Goal: Find specific fact: Find specific fact

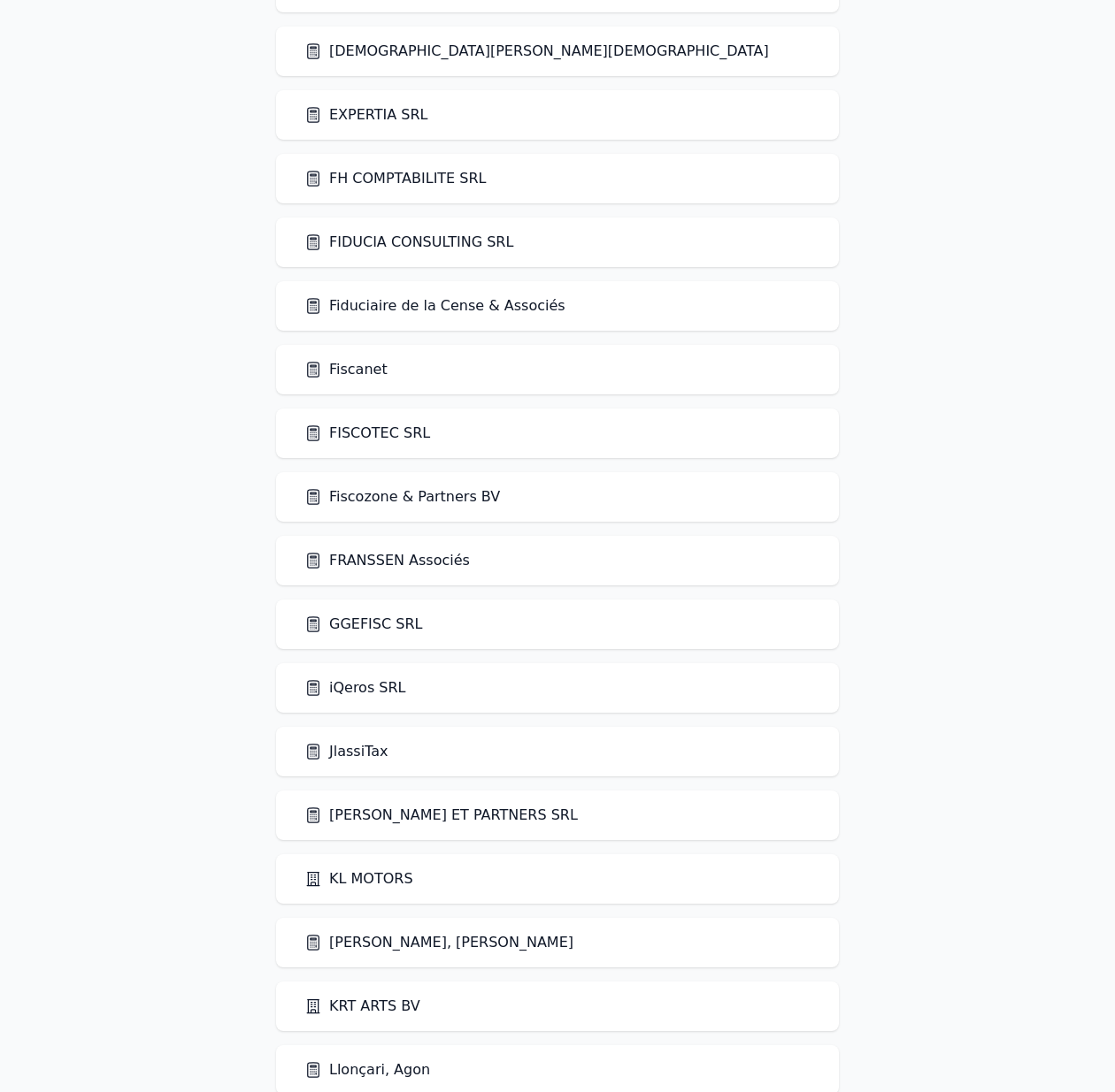
scroll to position [1968, 0]
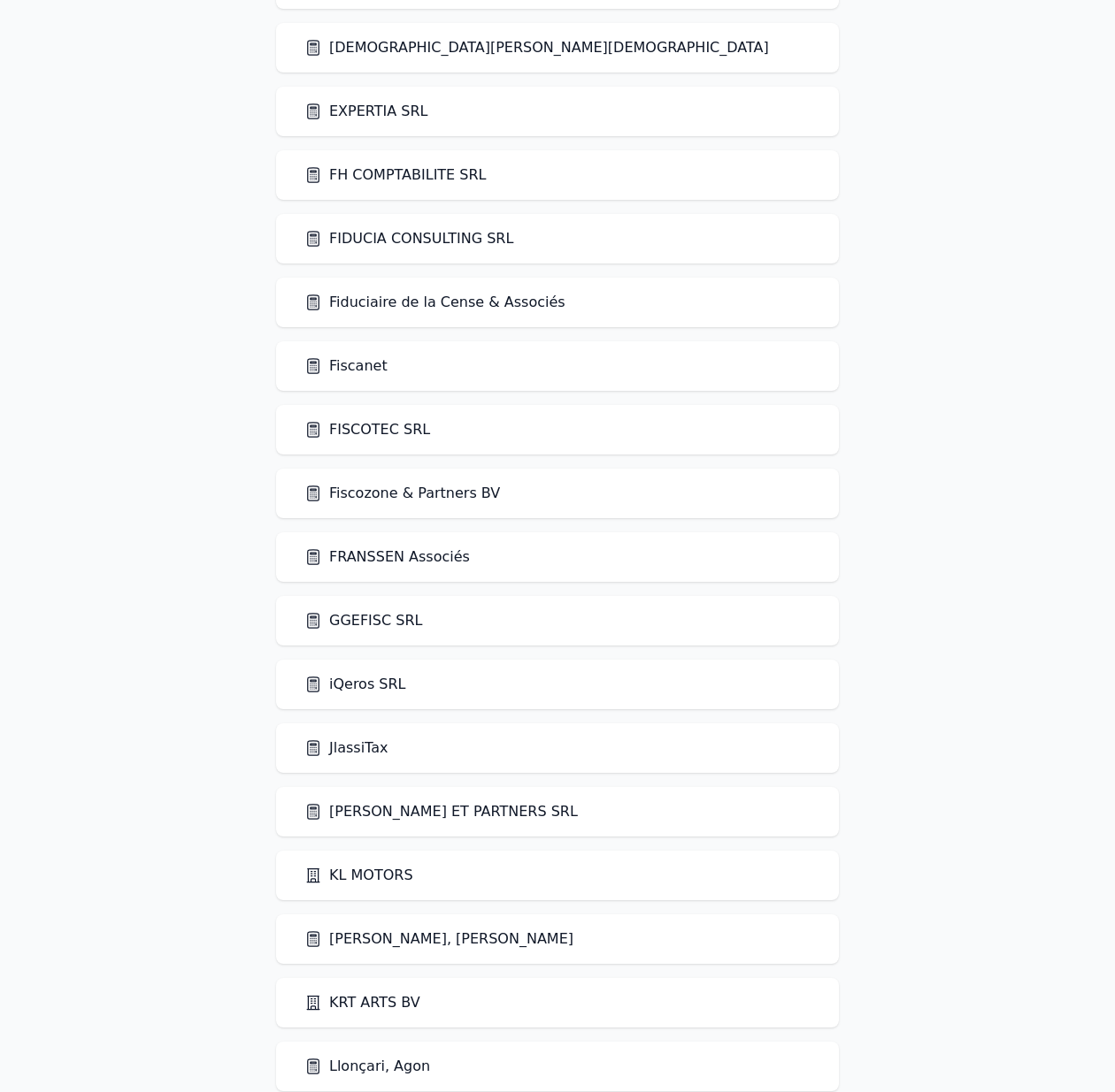
click at [449, 823] on div "[PERSON_NAME] ET PARTNERS SRL" at bounding box center [557, 812] width 563 height 50
click at [447, 808] on link "[PERSON_NAME] ET PARTNERS SRL" at bounding box center [442, 812] width 274 height 22
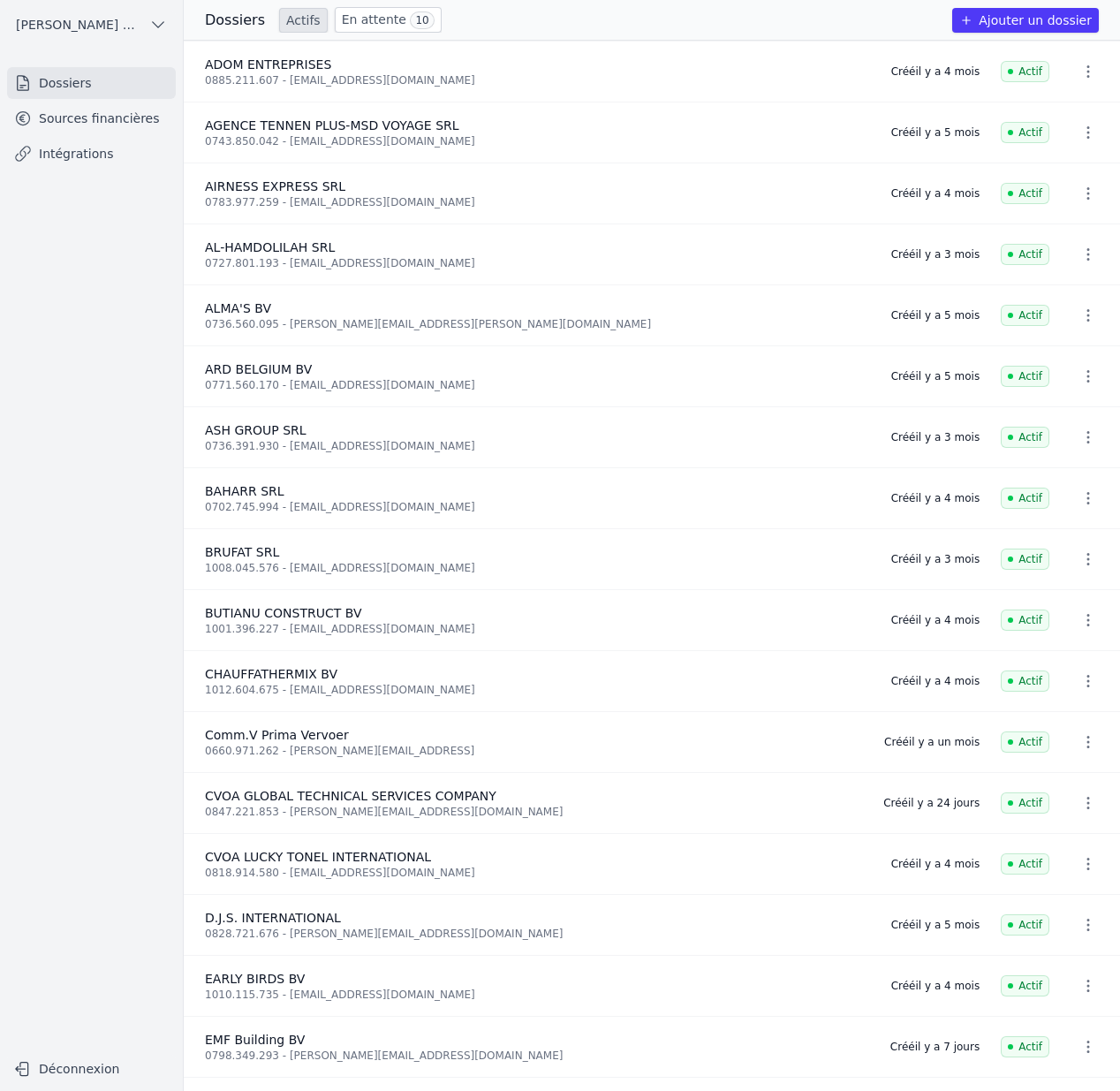
click at [63, 116] on link "Sources financières" at bounding box center [92, 118] width 169 height 32
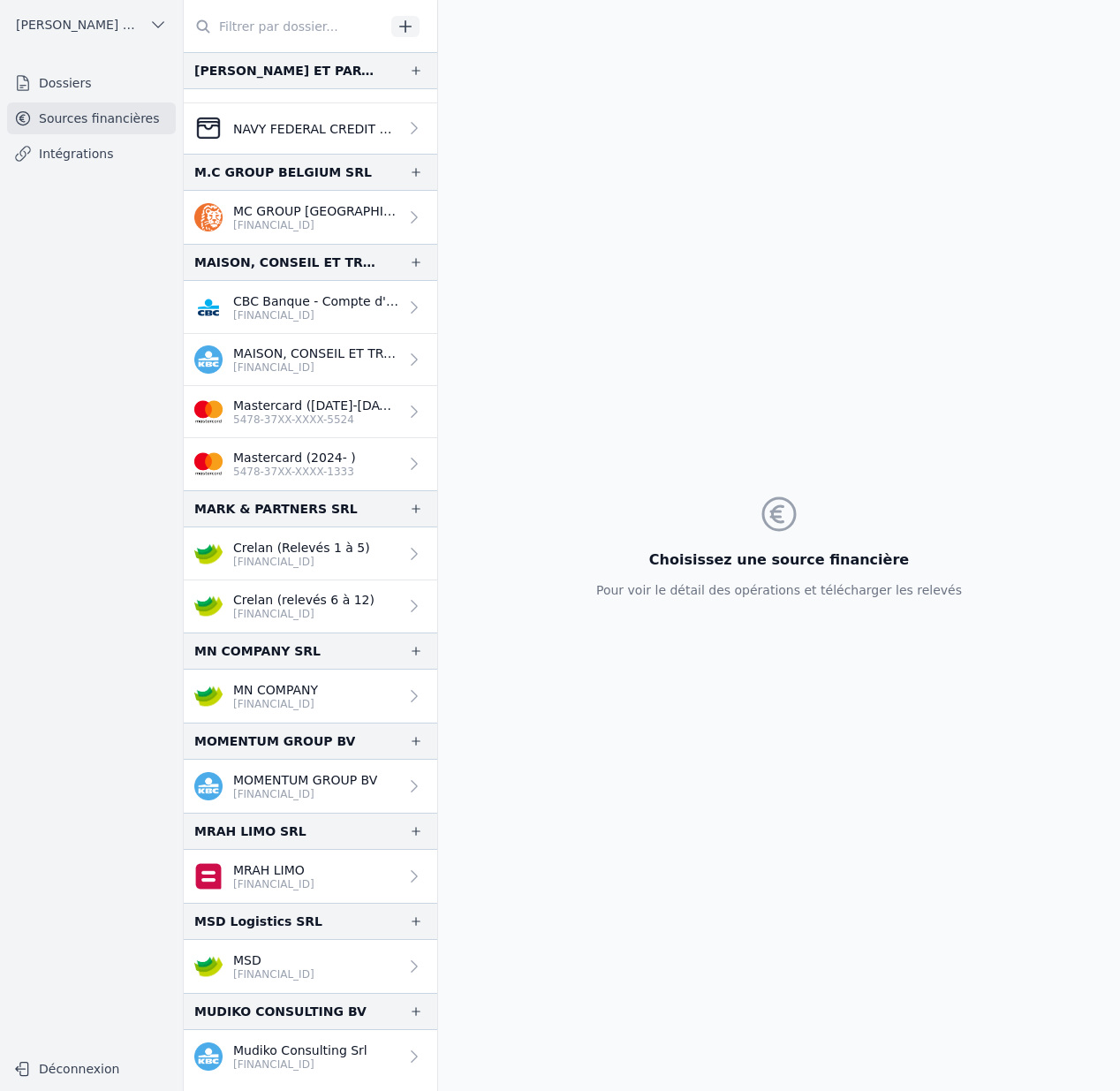
scroll to position [2256, 0]
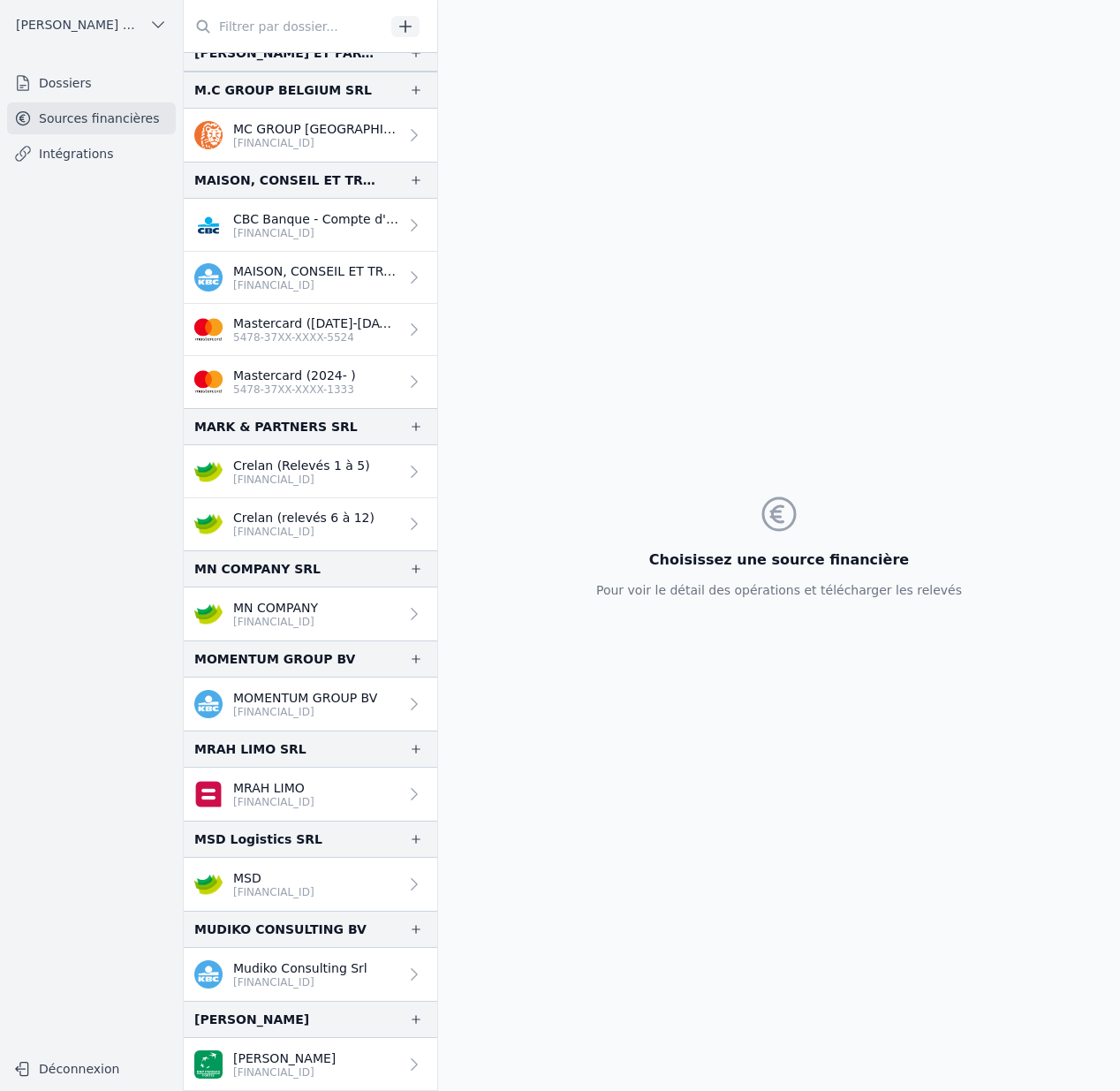
click at [326, 524] on p "[FINANCIAL_ID]" at bounding box center [303, 531] width 141 height 14
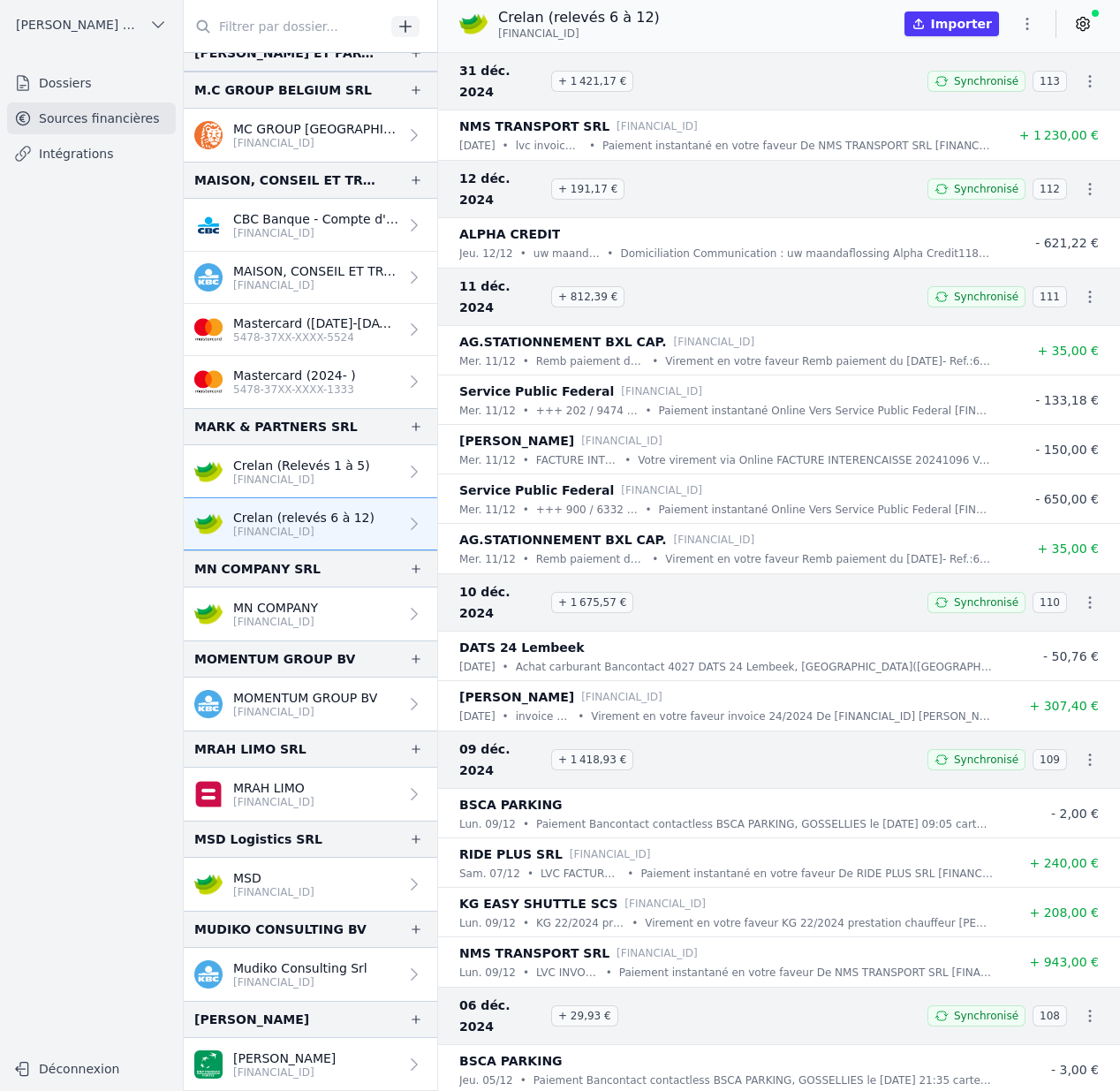
click at [279, 473] on p "[FINANCIAL_ID]" at bounding box center [302, 479] width 137 height 14
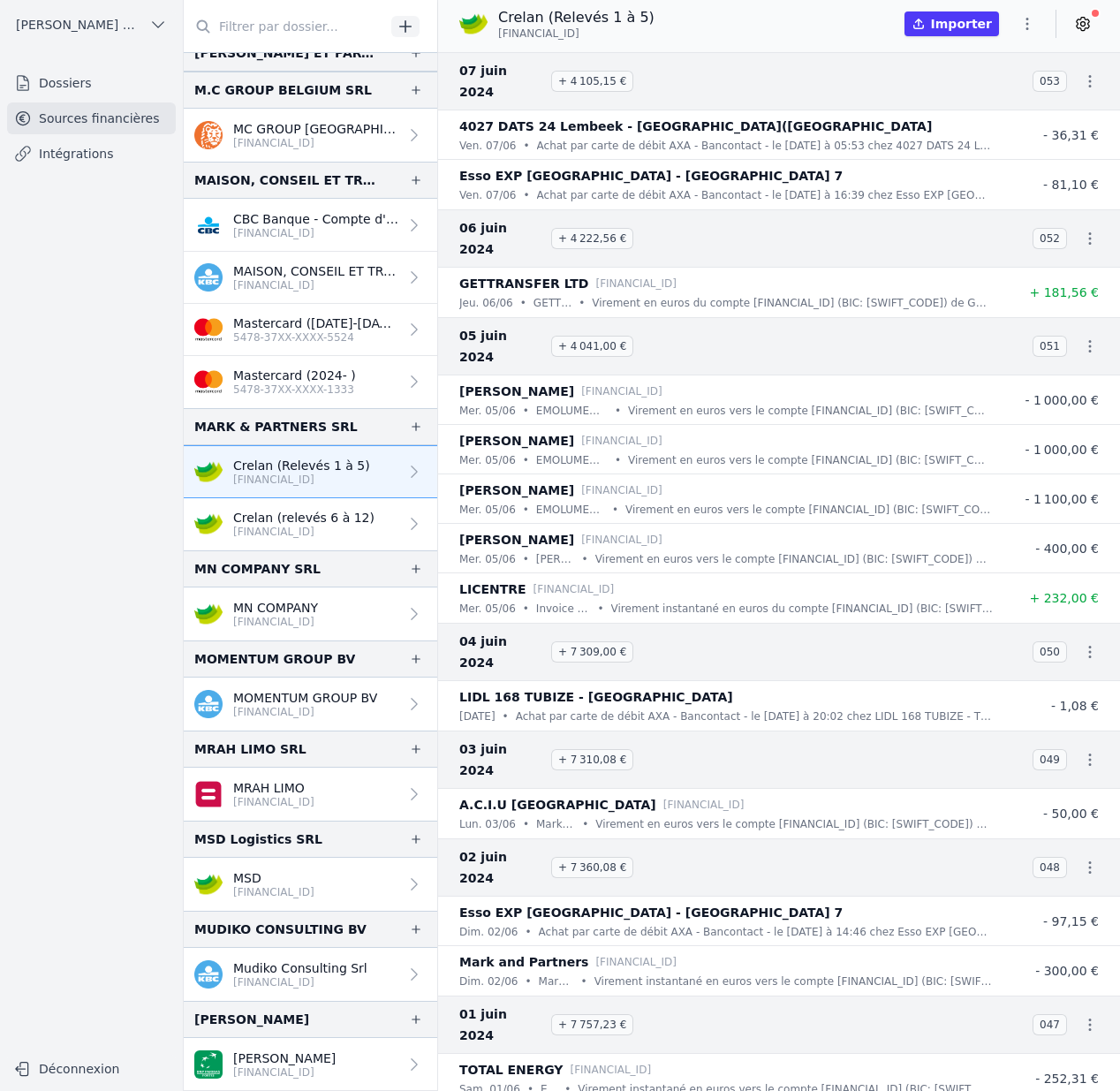
click at [318, 511] on p "Crelan (relevés 6 à 12)" at bounding box center [303, 518] width 141 height 18
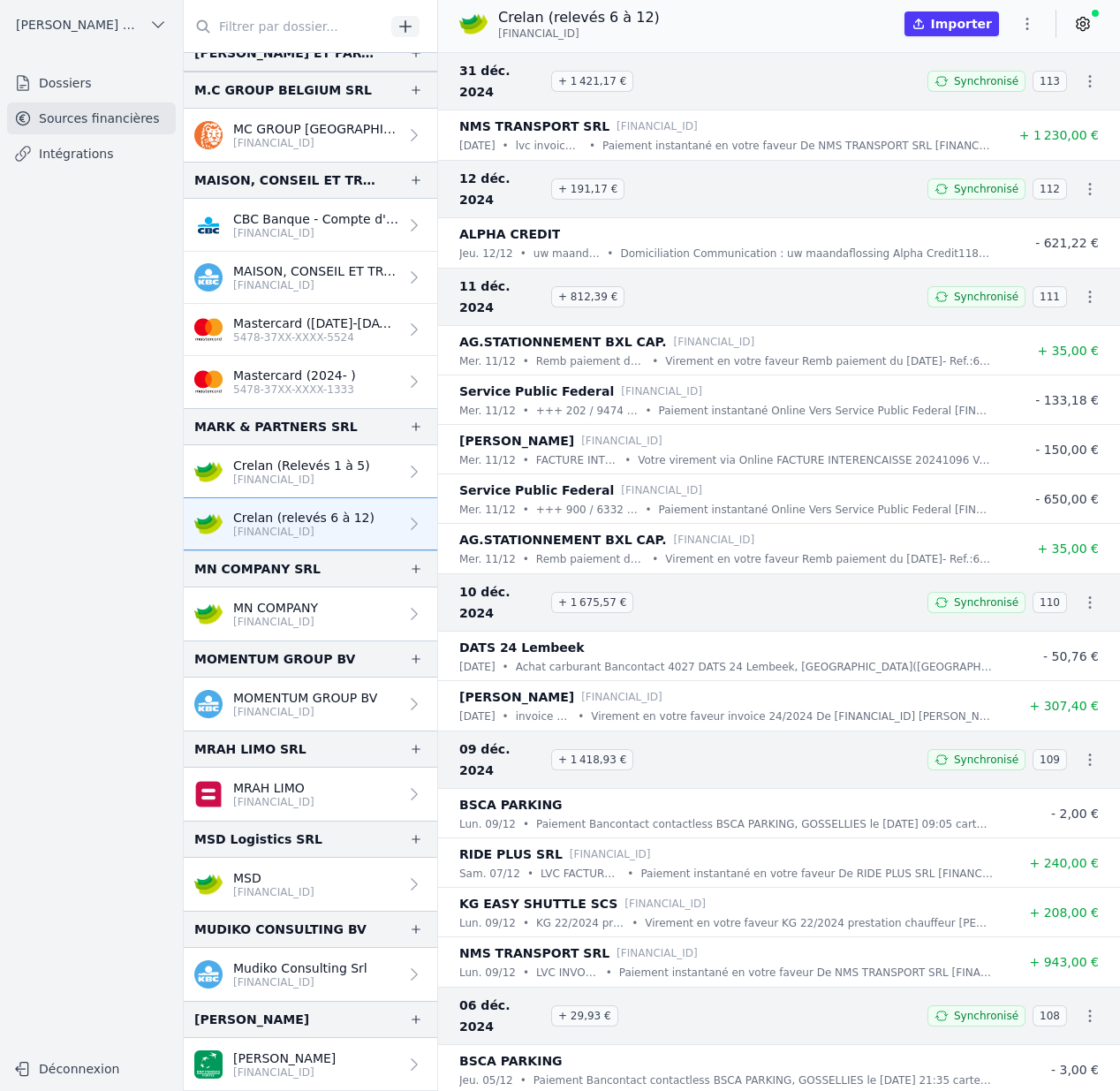
click at [338, 481] on p "[FINANCIAL_ID]" at bounding box center [302, 479] width 137 height 14
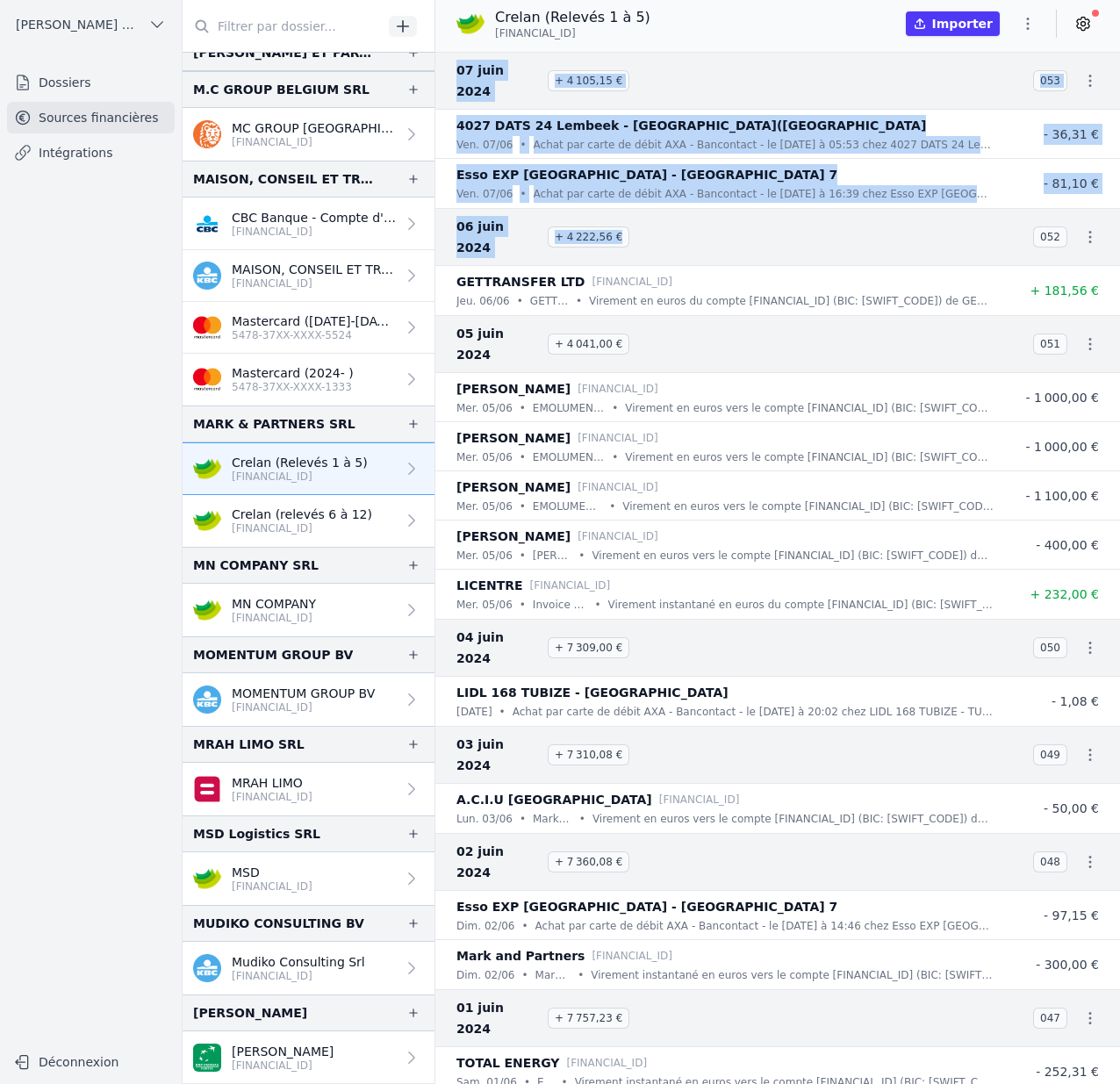
drag, startPoint x: 459, startPoint y: 69, endPoint x: 627, endPoint y: 203, distance: 214.9
click at [627, 203] on nav "07 juin 2024 + 4 105,15 € 053 4027 DATS 24 Lembeek - LEMBEEK(HALLE ven. 07/06 •…" at bounding box center [778, 569] width 685 height 1033
click at [656, 216] on h3 "06 juin 2024 + 4 222,56 €" at bounding box center [734, 236] width 555 height 42
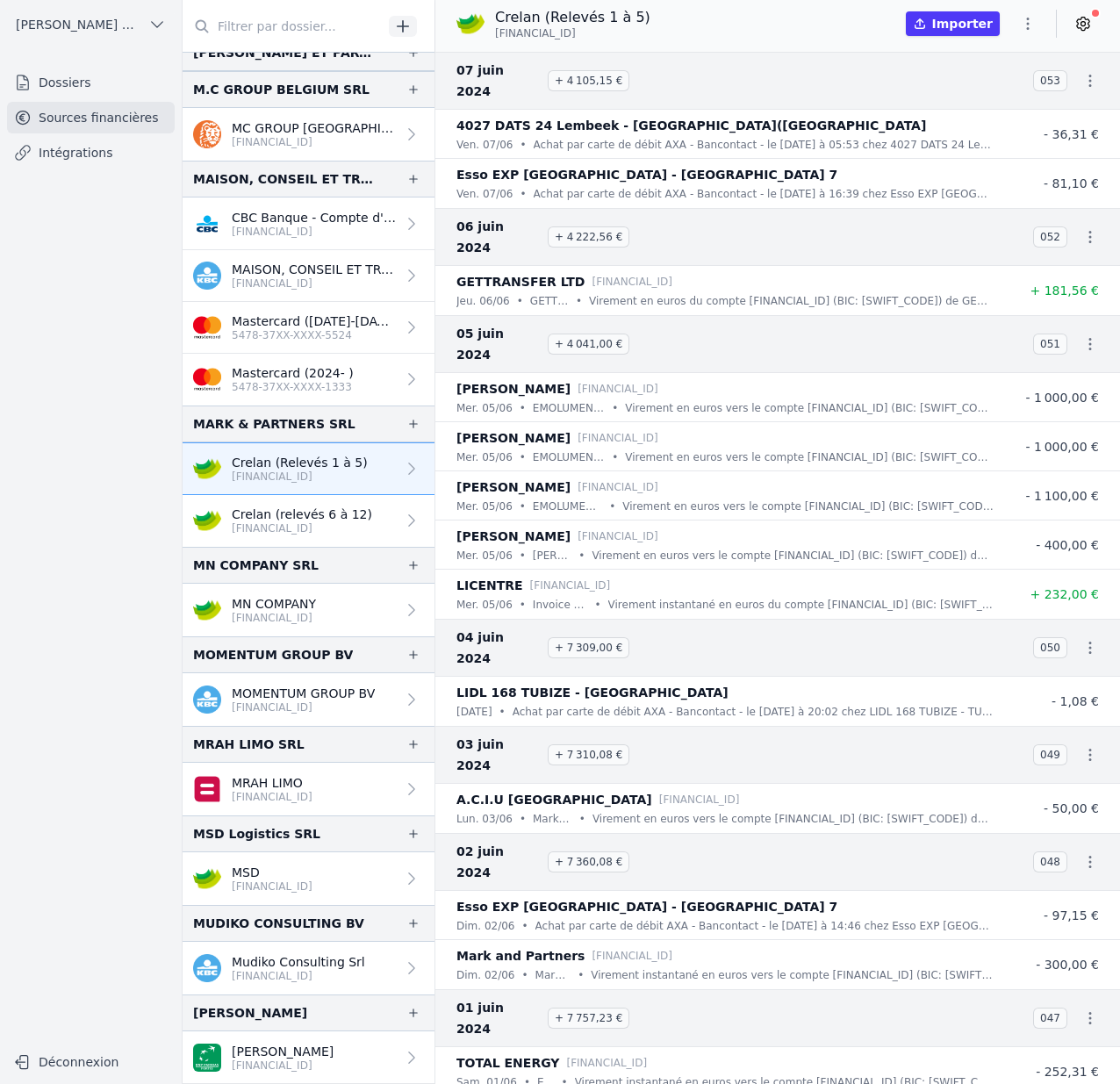
click at [334, 514] on p "Crelan (relevés 6 à 12)" at bounding box center [301, 515] width 140 height 18
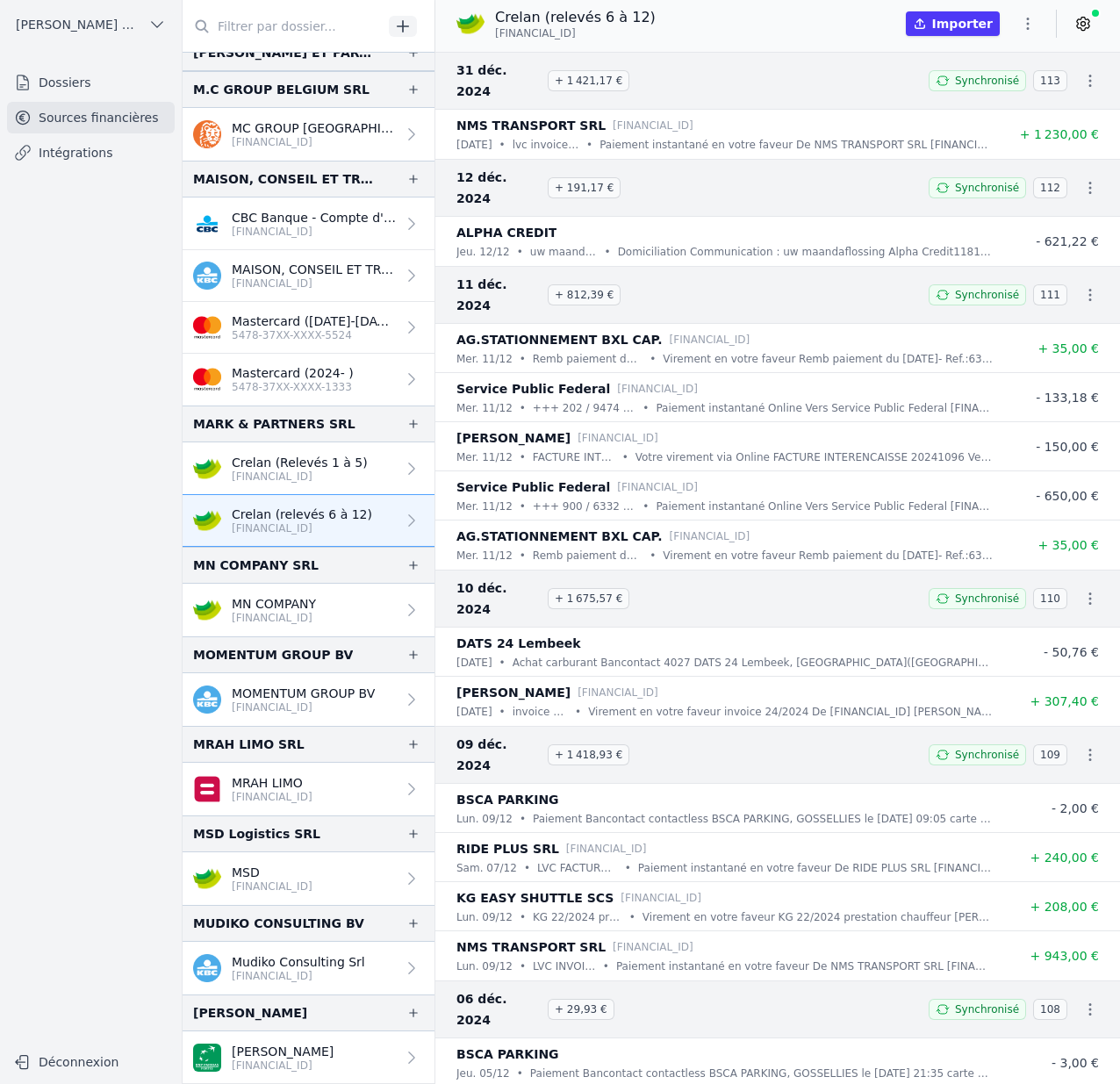
click at [1096, 16] on span at bounding box center [1096, 13] width 7 height 7
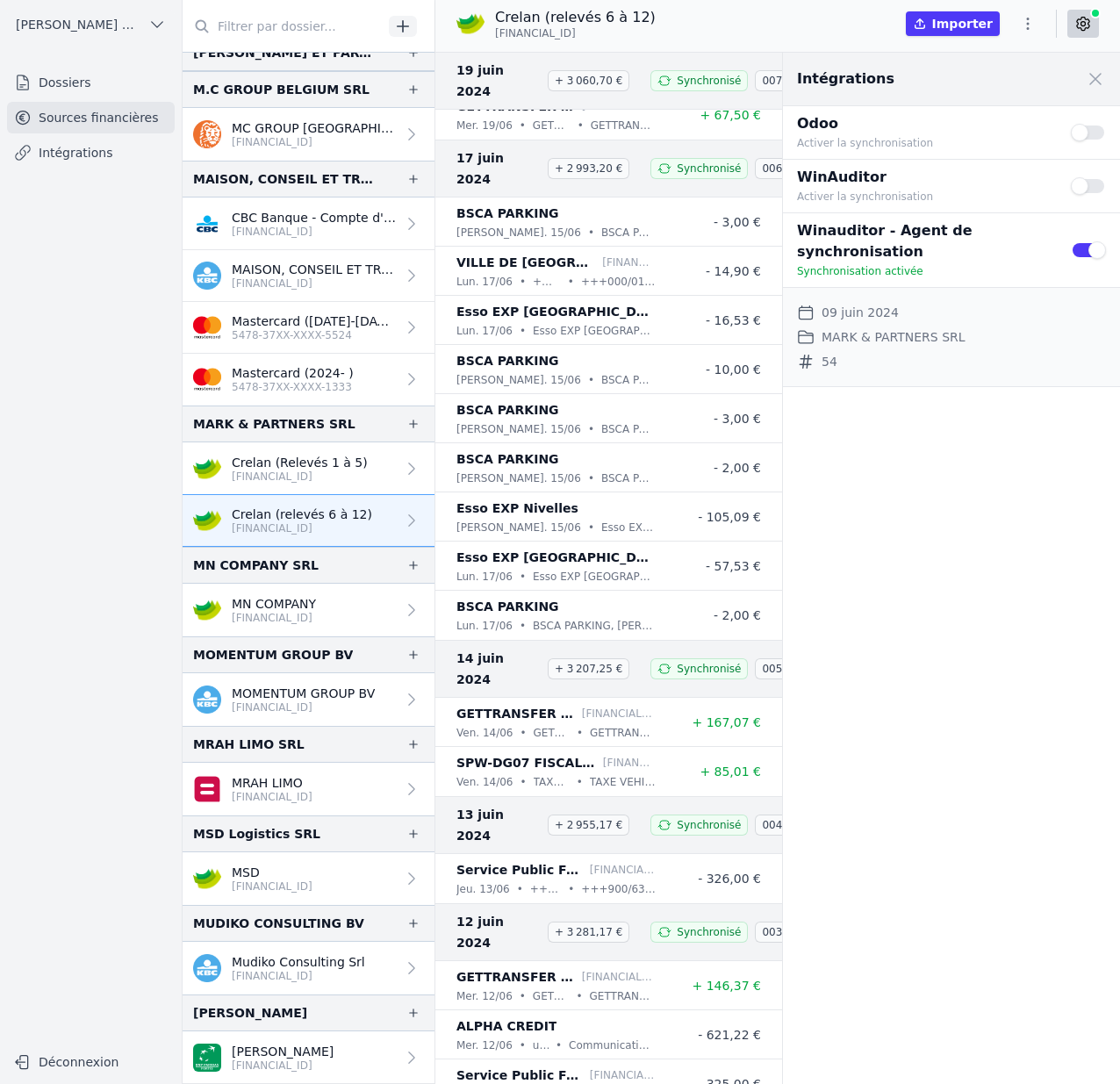
scroll to position [23686, 0]
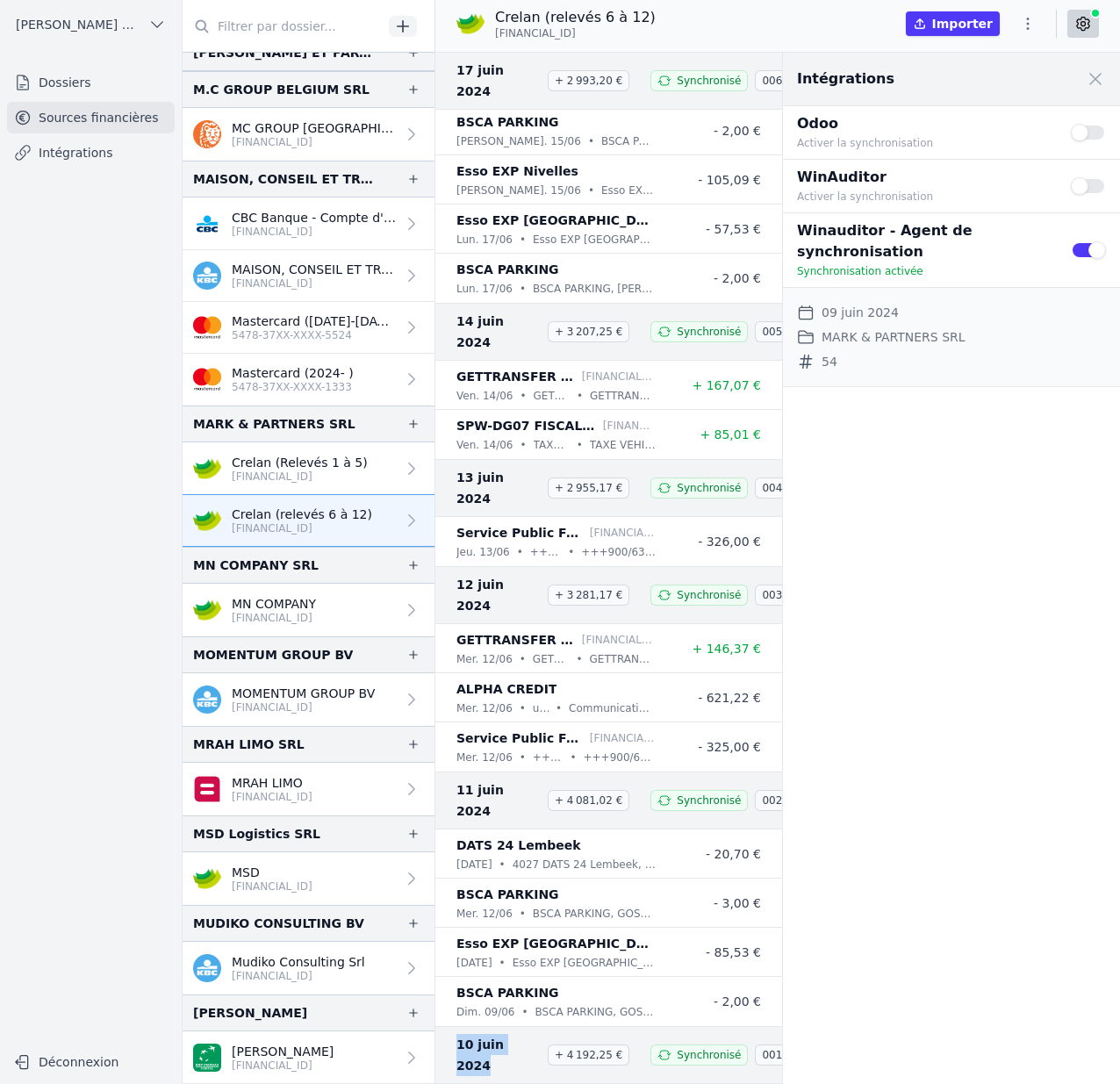
drag, startPoint x: 459, startPoint y: 917, endPoint x: 538, endPoint y: 923, distance: 79.2
click at [538, 1035] on span "10 juin 2024" at bounding box center [499, 1055] width 85 height 42
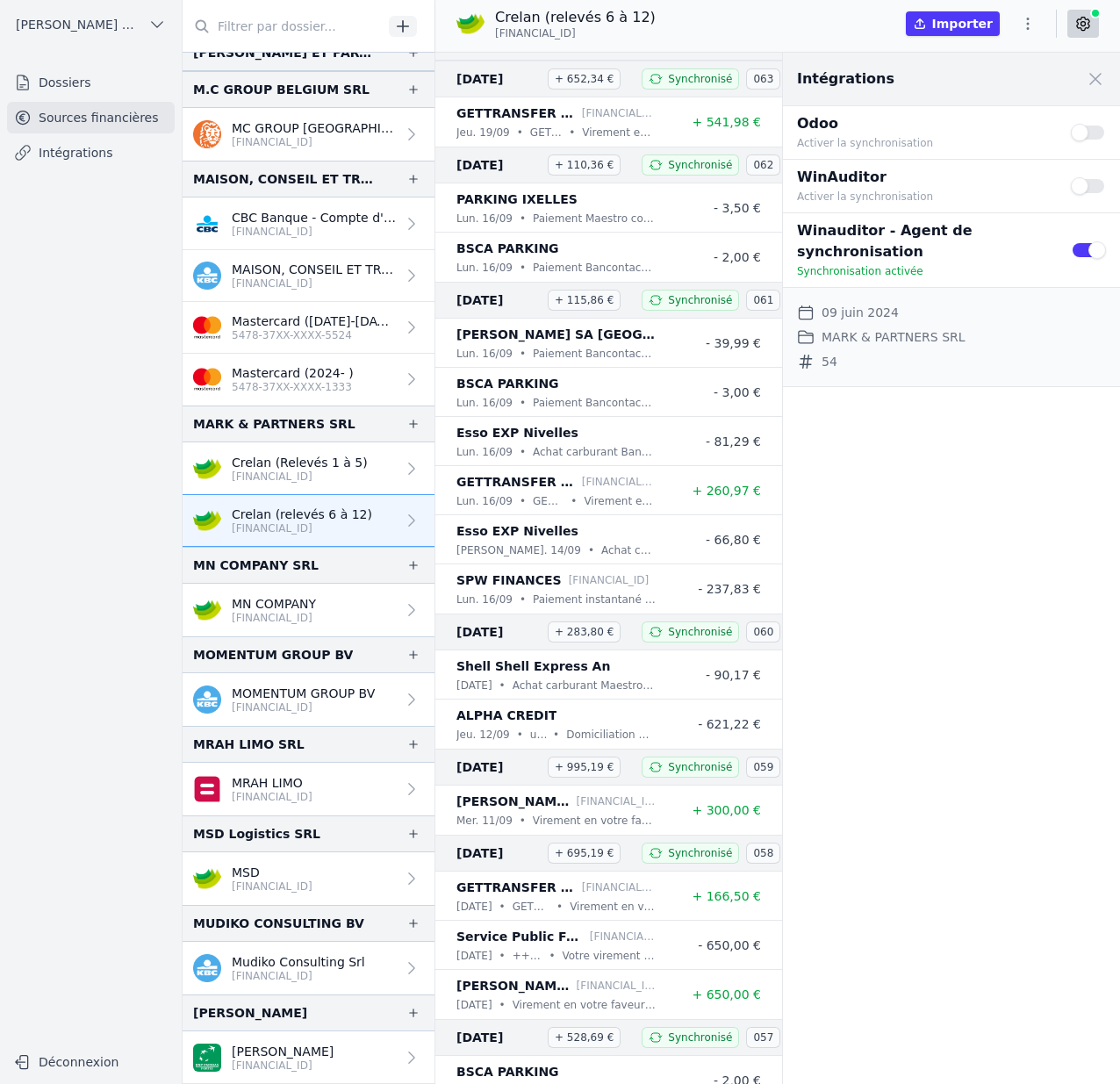
scroll to position [11449, 0]
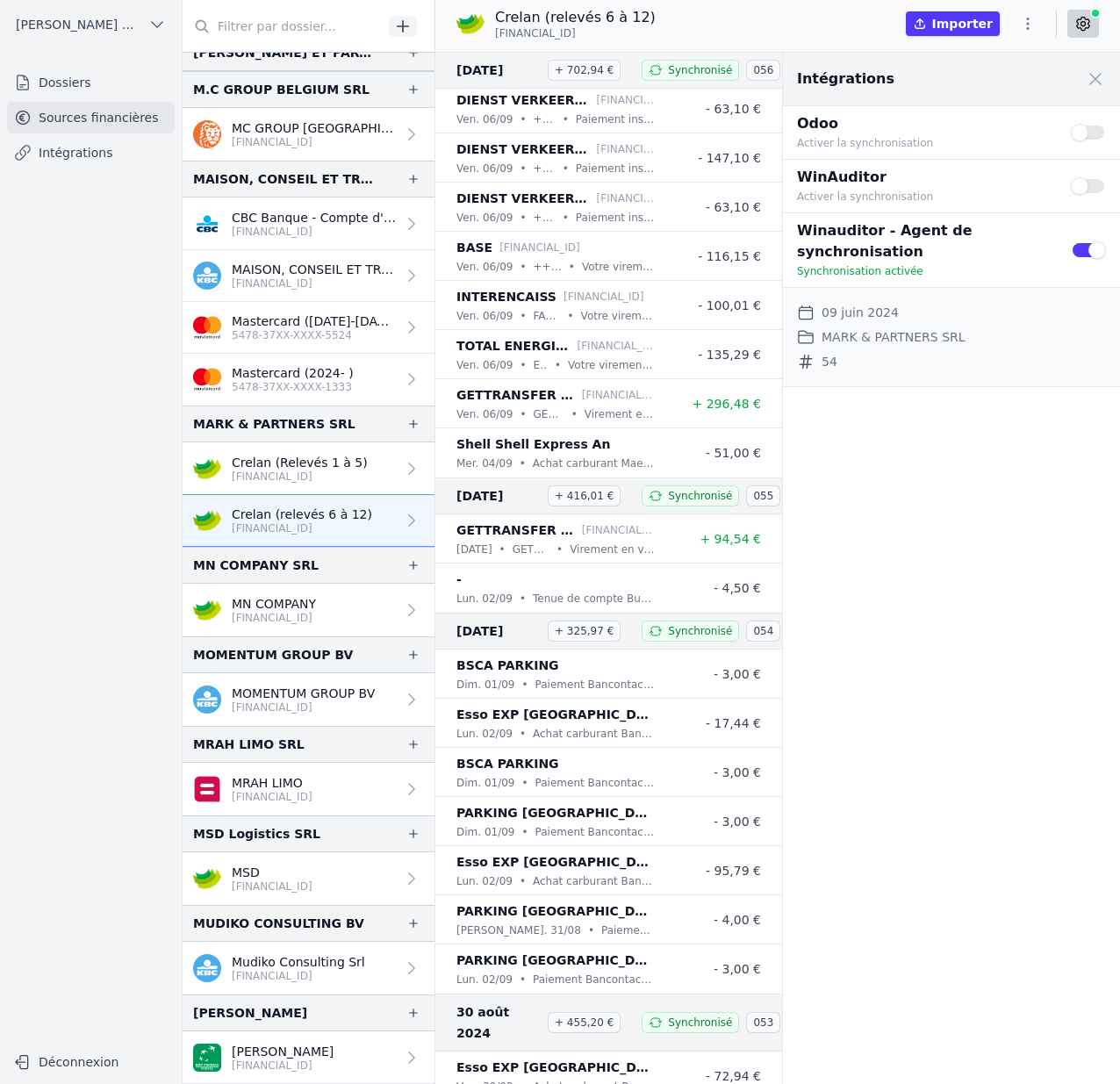
click at [97, 169] on nav "Dossiers Sources financières Intégrations" at bounding box center [90, 549] width 153 height 964
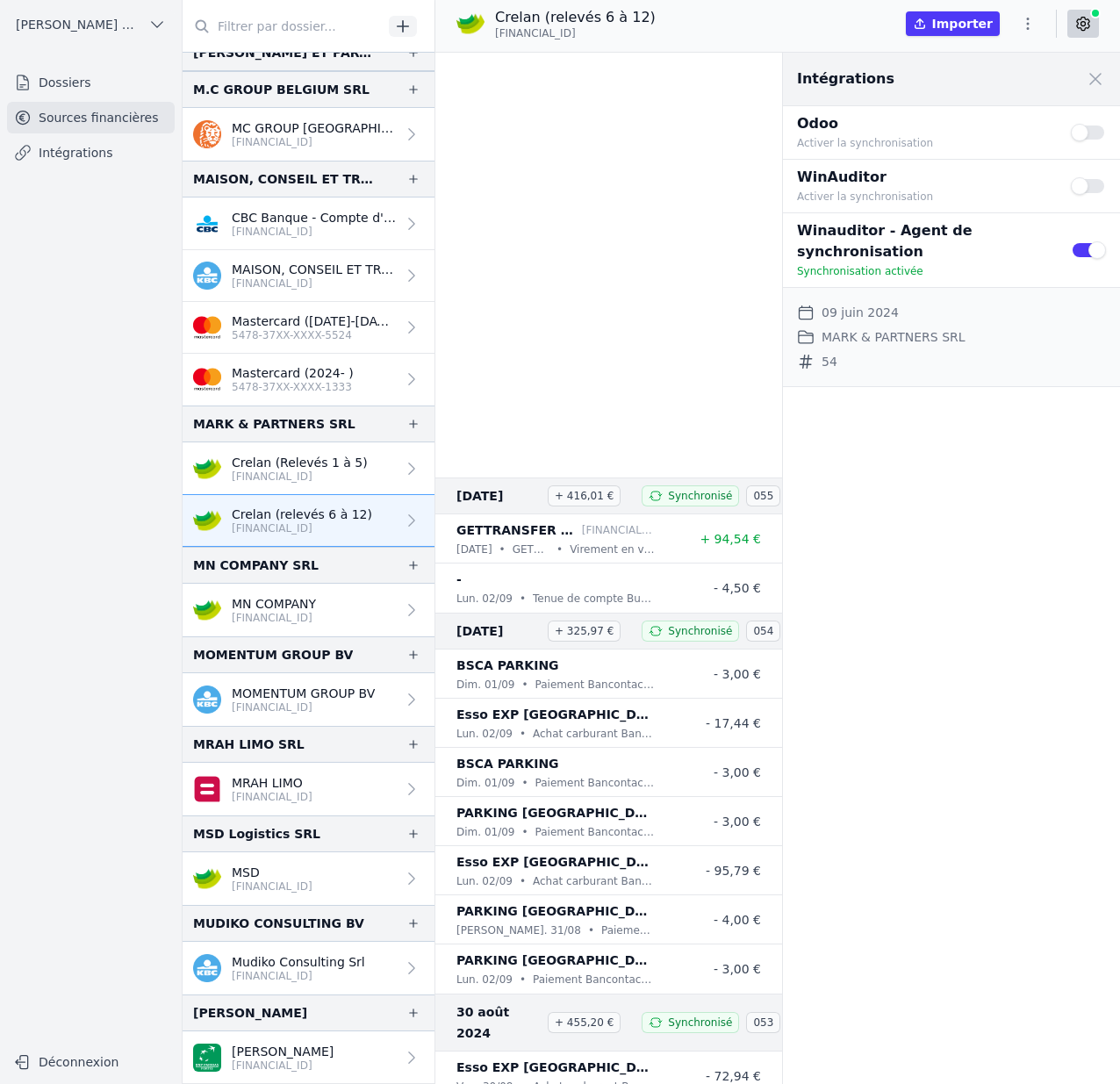
scroll to position [23686, 0]
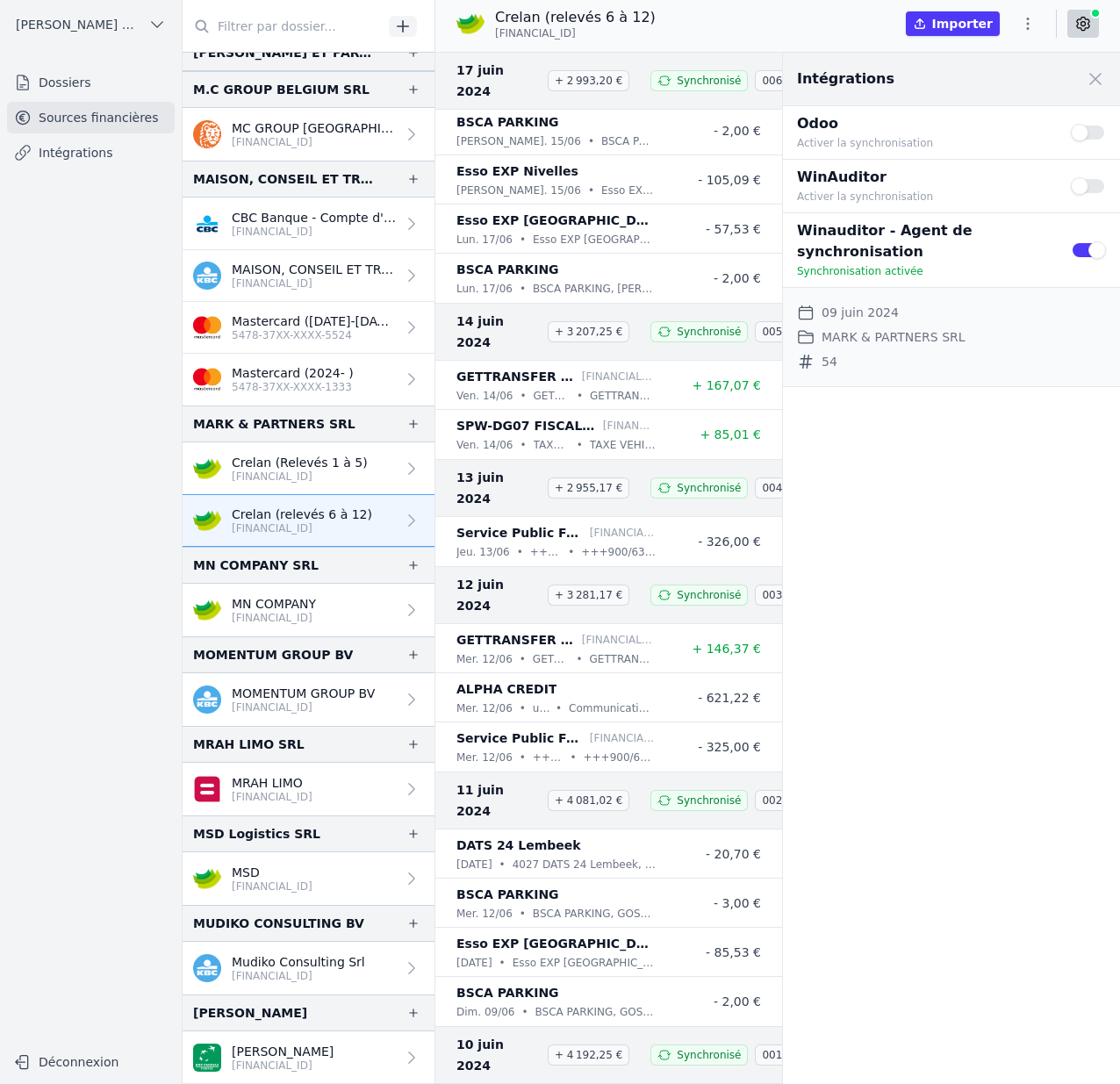
drag, startPoint x: 495, startPoint y: 33, endPoint x: 633, endPoint y: 35, distance: 138.0
click at [633, 35] on p "BE46 7512 0818 1036" at bounding box center [575, 33] width 161 height 14
copy span "BE46 7512 0818 1036"
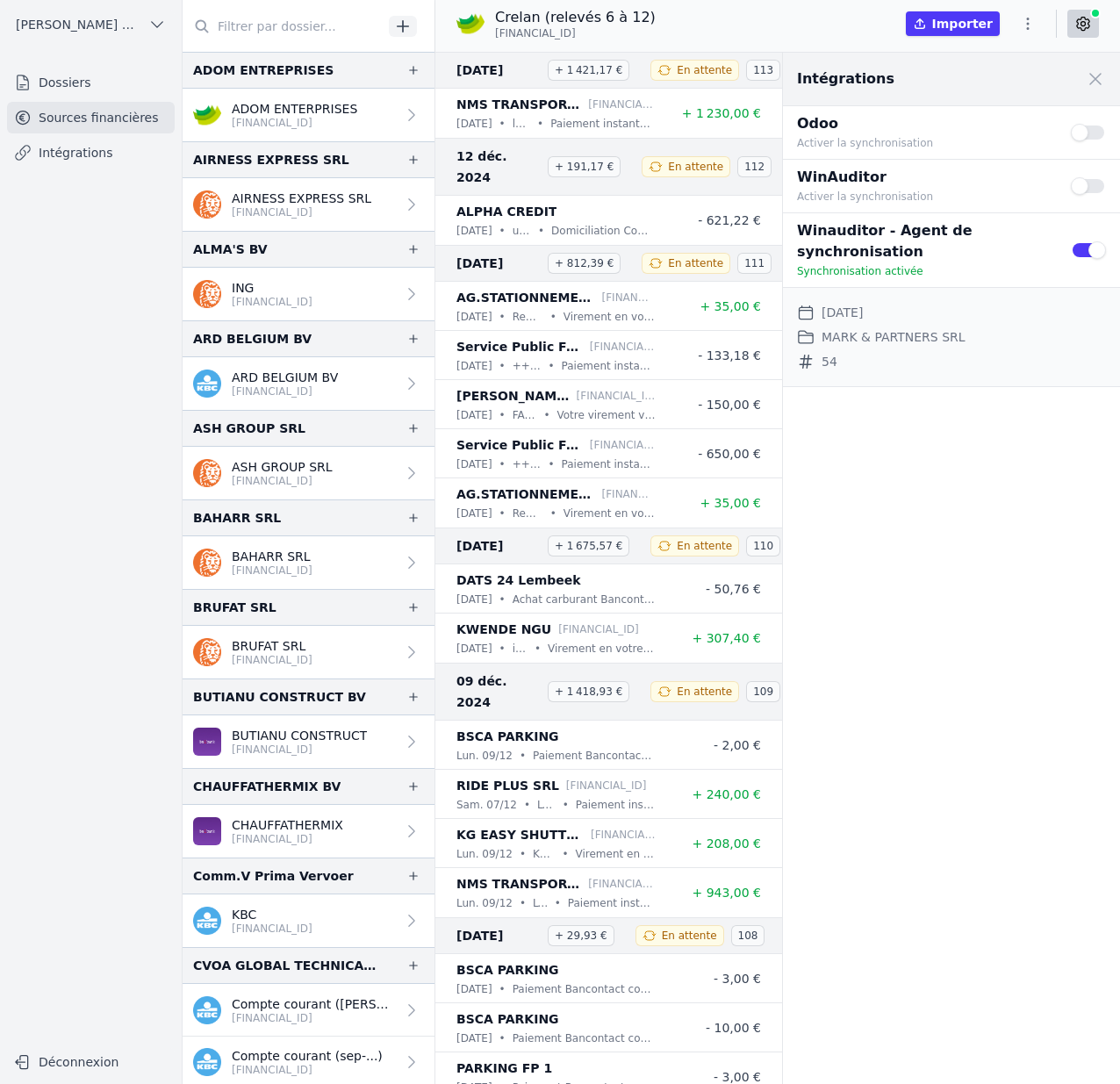
click at [911, 657] on div "Intégrations Close panel Odoo Activer la synchronisation Use setting WinAuditor…" at bounding box center [952, 569] width 337 height 1032
